Goal: Find specific page/section: Find specific page/section

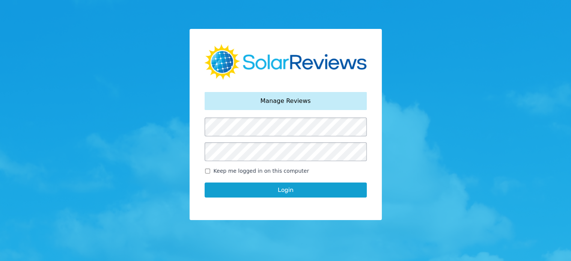
click at [281, 190] on button "Login" at bounding box center [286, 189] width 162 height 15
click at [297, 189] on button "Login" at bounding box center [286, 189] width 162 height 15
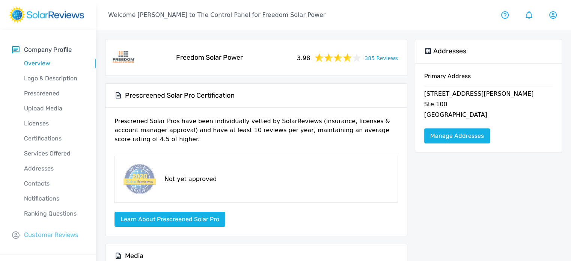
click at [51, 231] on p "Customer Reviews" at bounding box center [51, 234] width 54 height 9
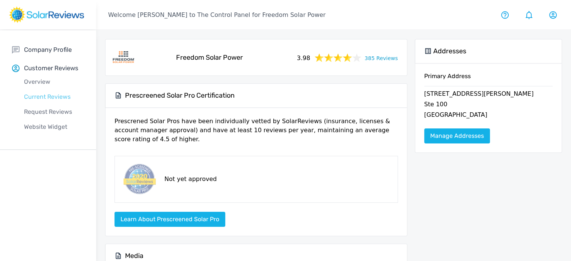
click at [53, 97] on p "Current Reviews" at bounding box center [54, 96] width 84 height 9
